Goal: Task Accomplishment & Management: Manage account settings

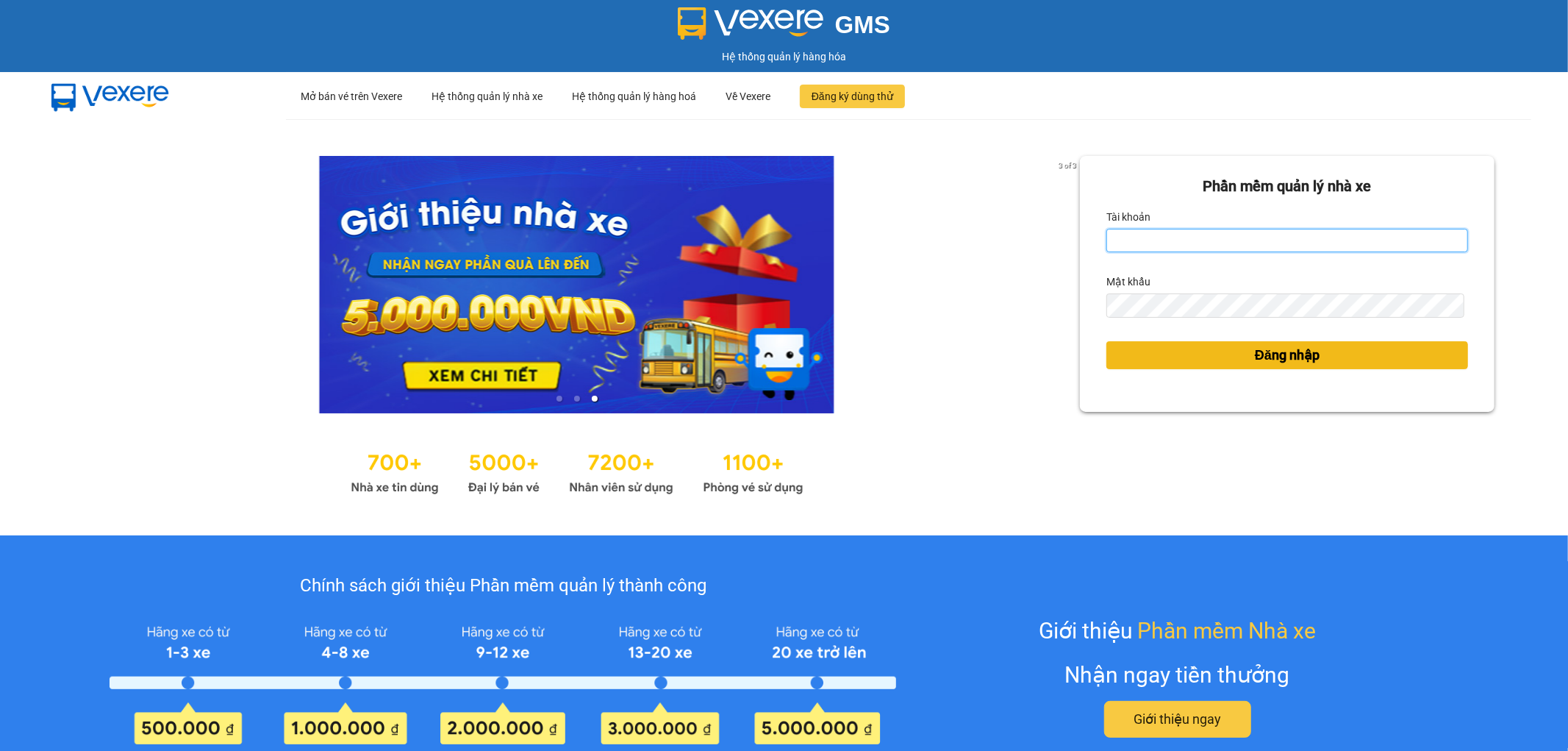
type input "nhi.dalatoi"
drag, startPoint x: 1194, startPoint y: 340, endPoint x: 1175, endPoint y: 357, distance: 25.5
click at [1193, 341] on button "Đăng nhập" at bounding box center [1287, 355] width 361 height 28
click at [1175, 357] on button "Đăng nhập" at bounding box center [1287, 355] width 361 height 28
